Goal: Transaction & Acquisition: Purchase product/service

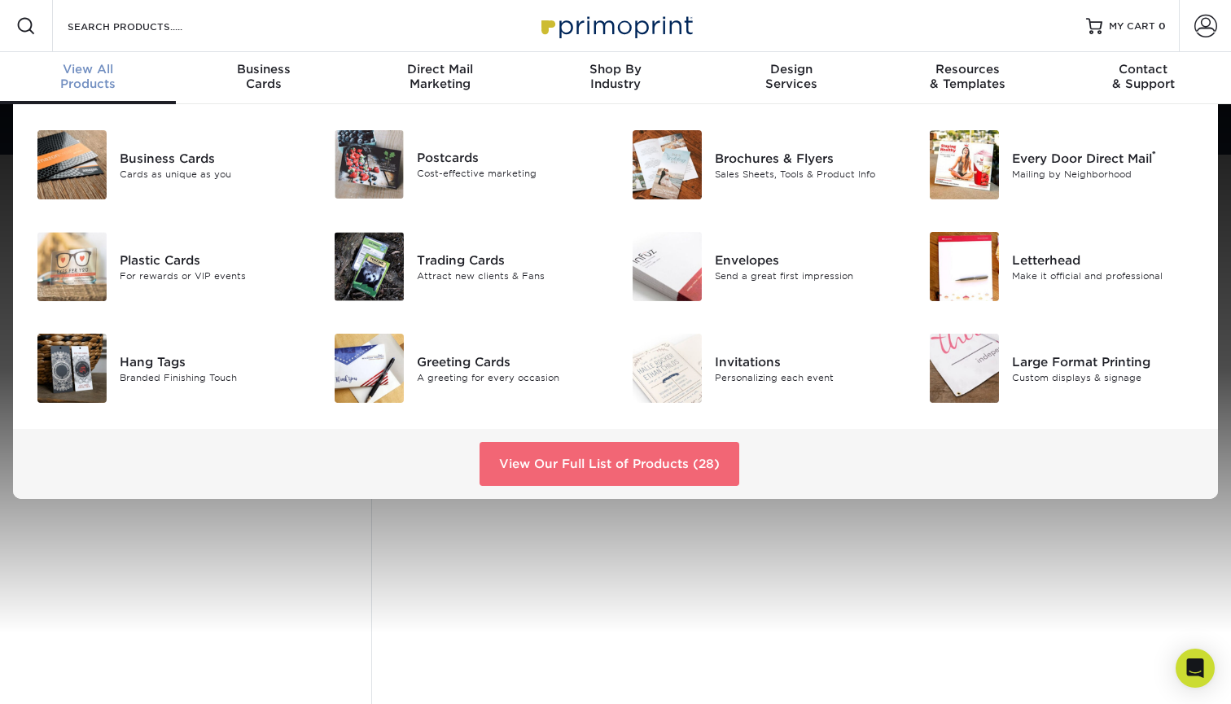
click at [570, 469] on link "View Our Full List of Products (28)" at bounding box center [610, 464] width 260 height 44
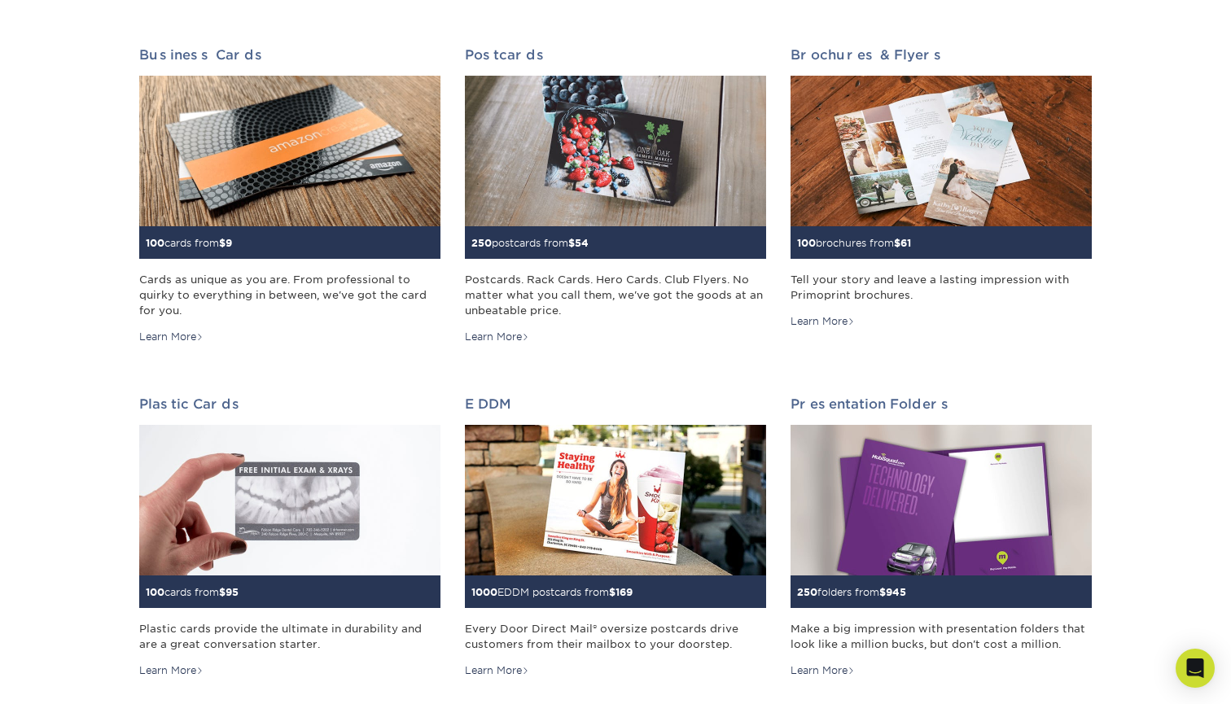
scroll to position [243, 0]
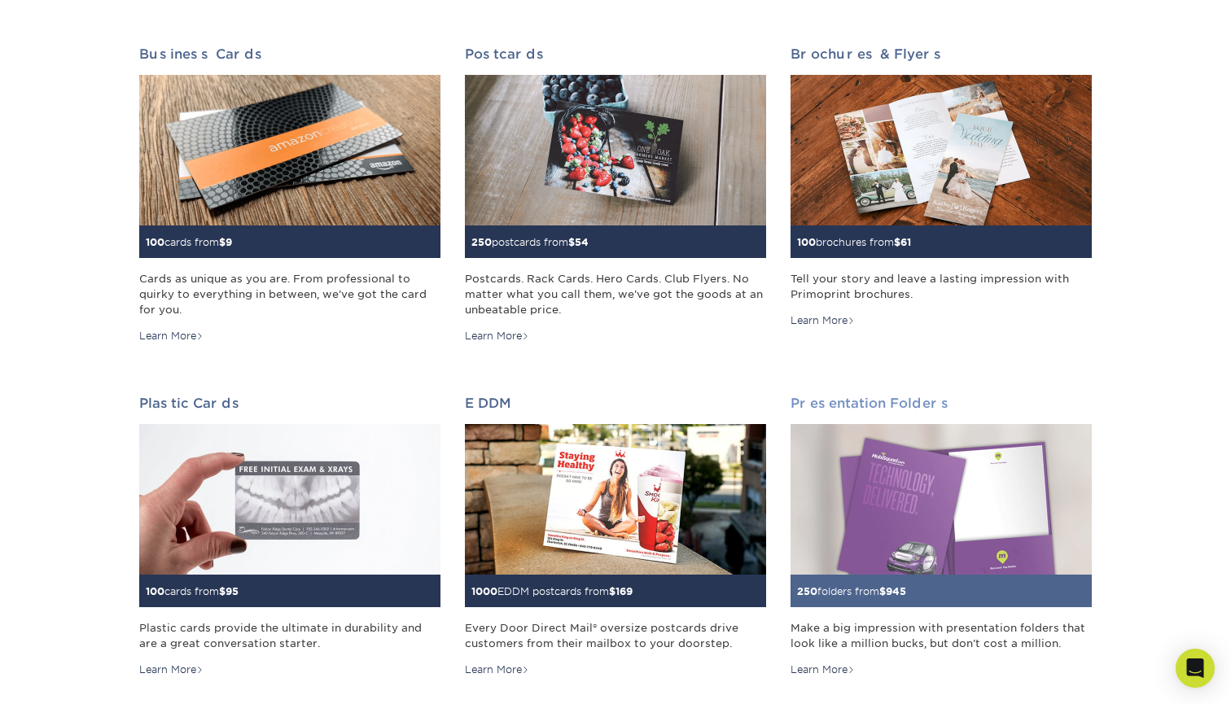
click at [916, 512] on img at bounding box center [941, 499] width 301 height 151
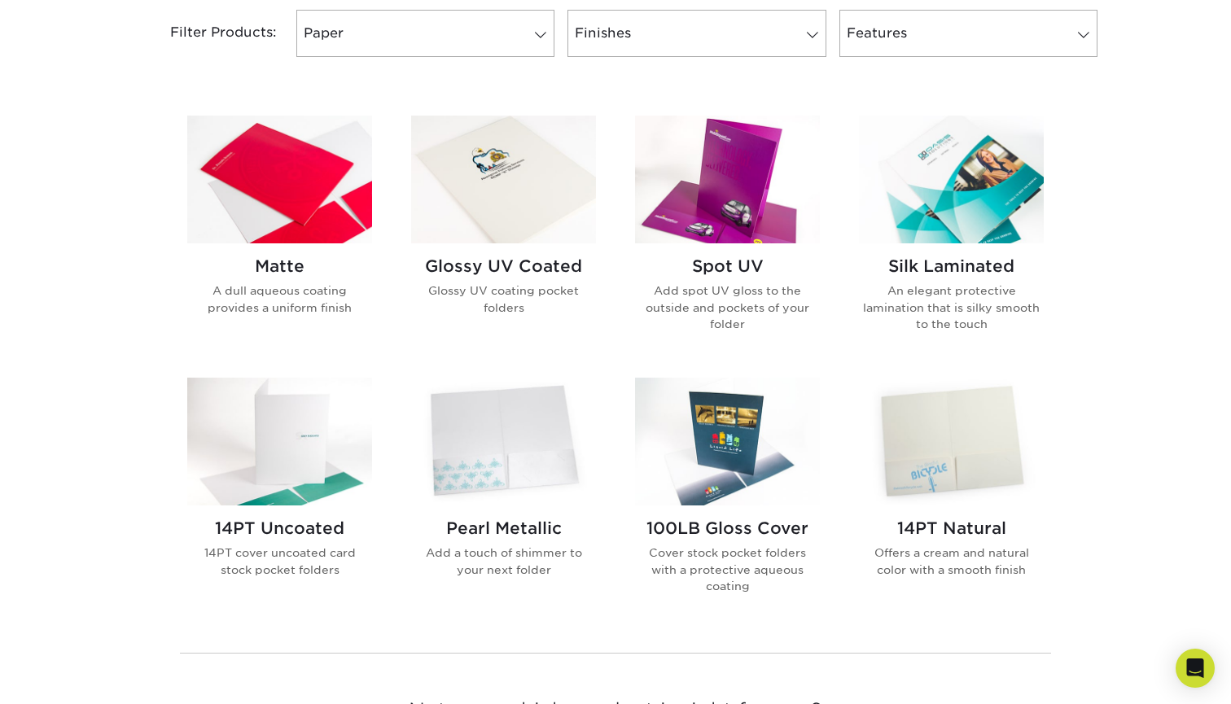
scroll to position [708, 0]
click at [230, 170] on img at bounding box center [279, 180] width 185 height 128
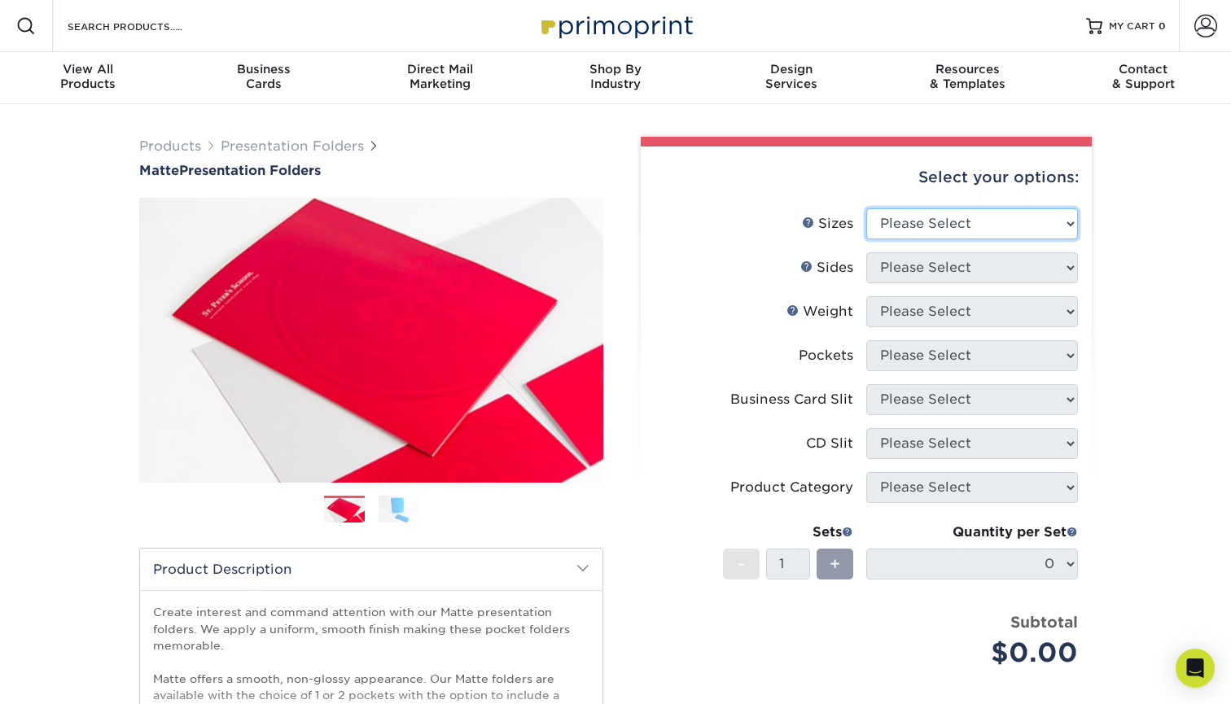
select select "9.00x12.00"
select select "32d3c223-f82c-492b-b915-ba065a00862f"
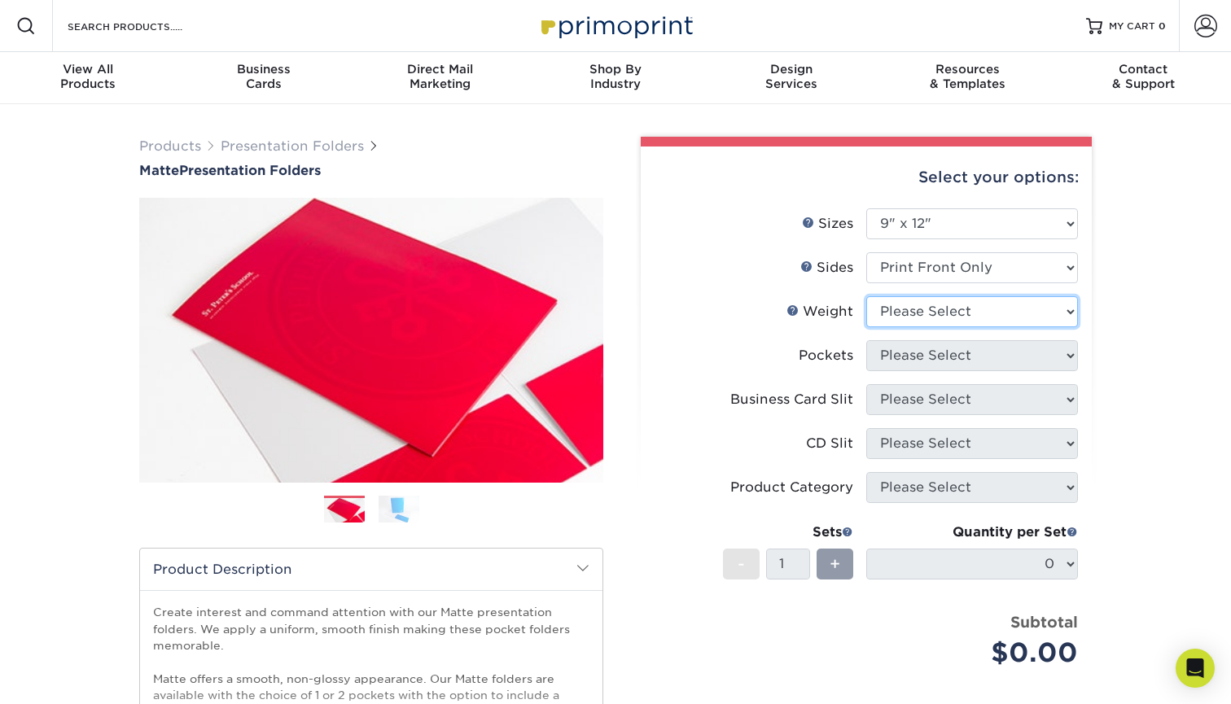
select select "14PT"
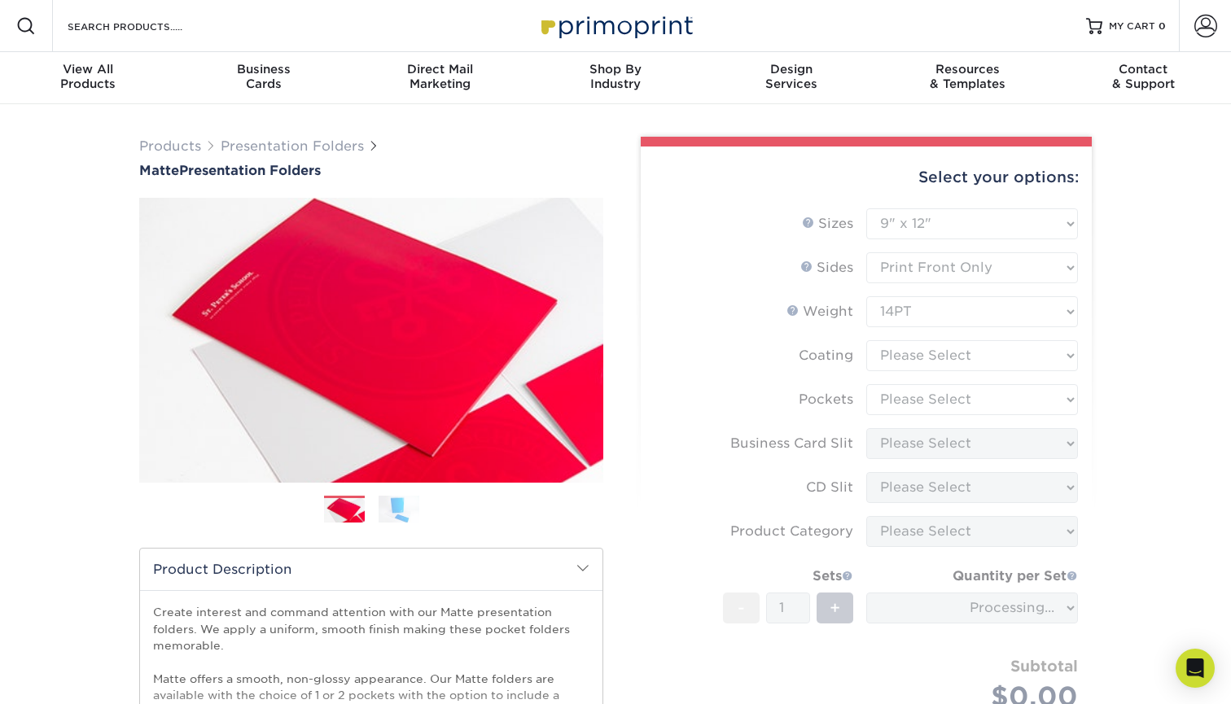
click at [929, 368] on form "Sizes Help Sizes Please Select 6" x 9" 9" x 12" Sides Weight Help" at bounding box center [866, 478] width 425 height 541
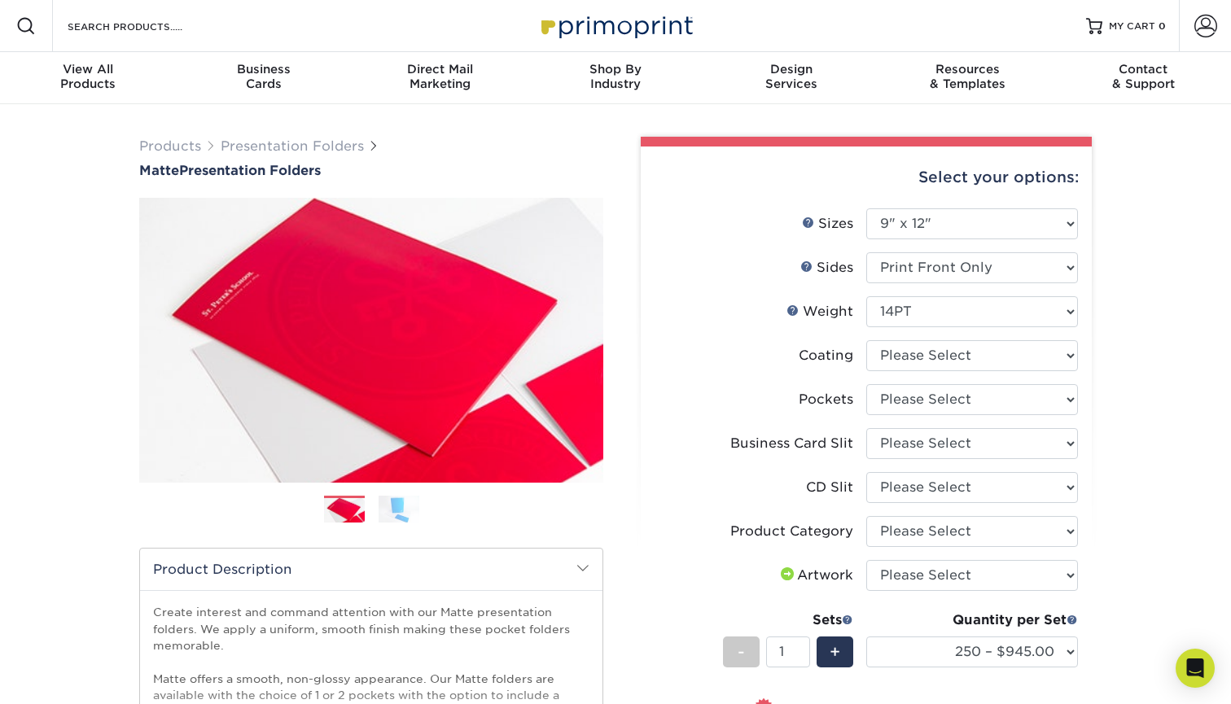
click at [20, 305] on div "Products Presentation Folders Matte Presentation Folders Previous Next" at bounding box center [615, 572] width 1231 height 937
